Goal: Information Seeking & Learning: Learn about a topic

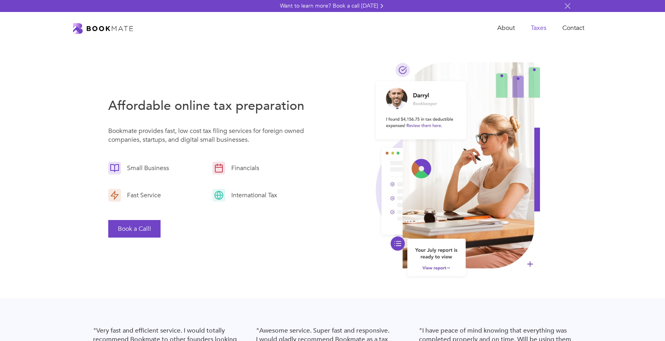
click at [534, 26] on link "Taxes" at bounding box center [538, 28] width 32 height 16
